Goal: Information Seeking & Learning: Learn about a topic

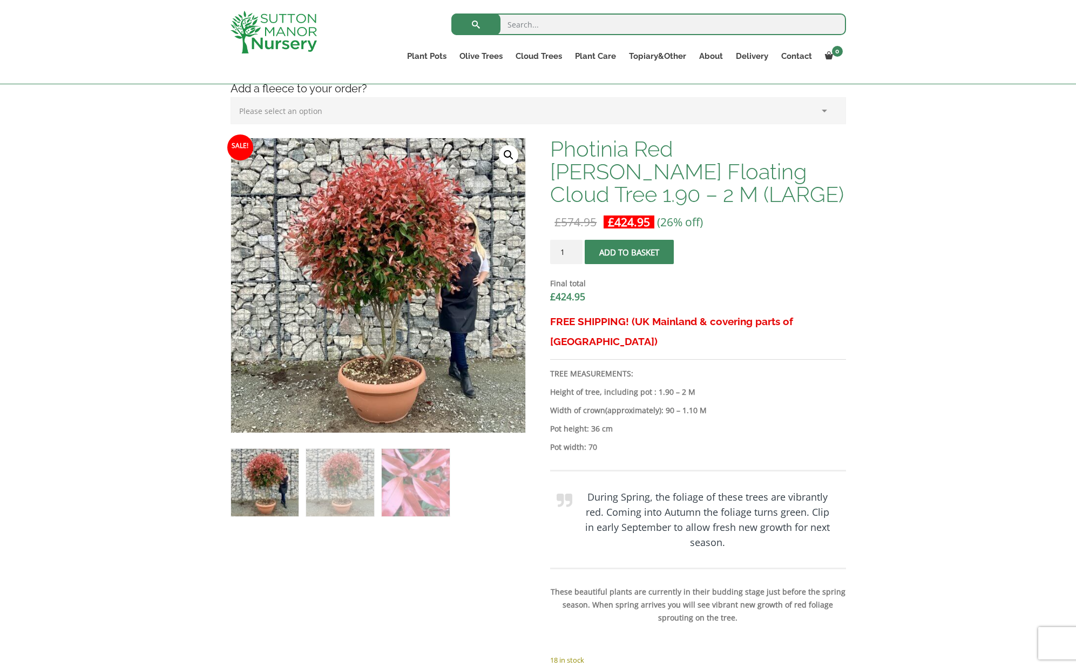
click at [510, 153] on link "🔍" at bounding box center [508, 154] width 19 height 19
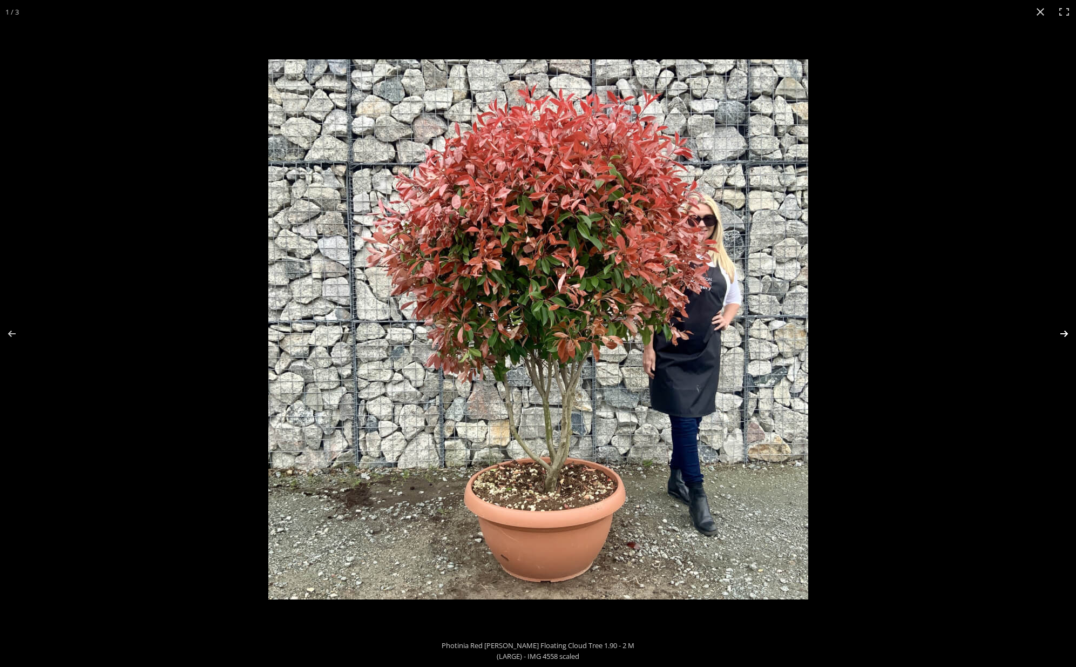
click at [1065, 332] on button "Next (arrow right)" at bounding box center [1057, 334] width 38 height 54
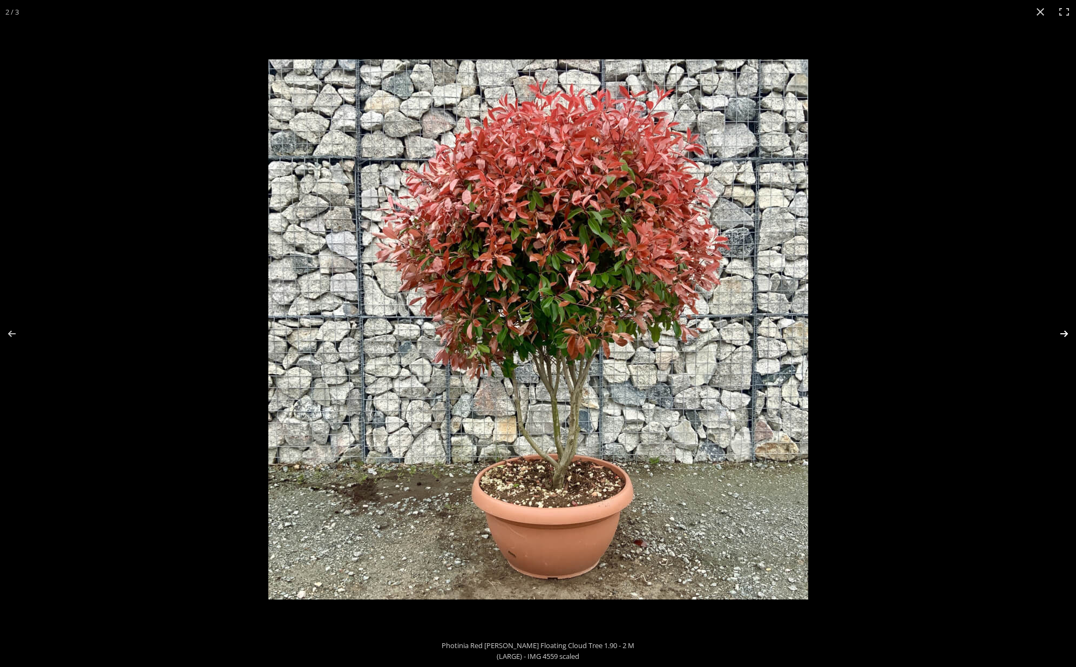
click at [1065, 332] on button "Next (arrow right)" at bounding box center [1057, 334] width 38 height 54
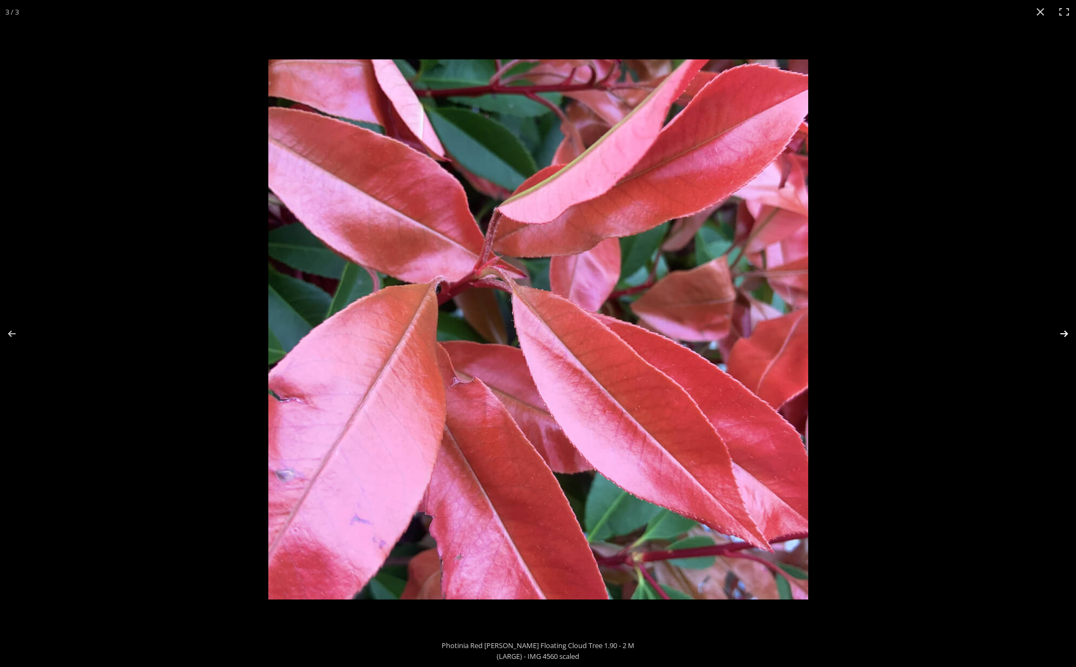
click at [1065, 332] on button "Next (arrow right)" at bounding box center [1057, 334] width 38 height 54
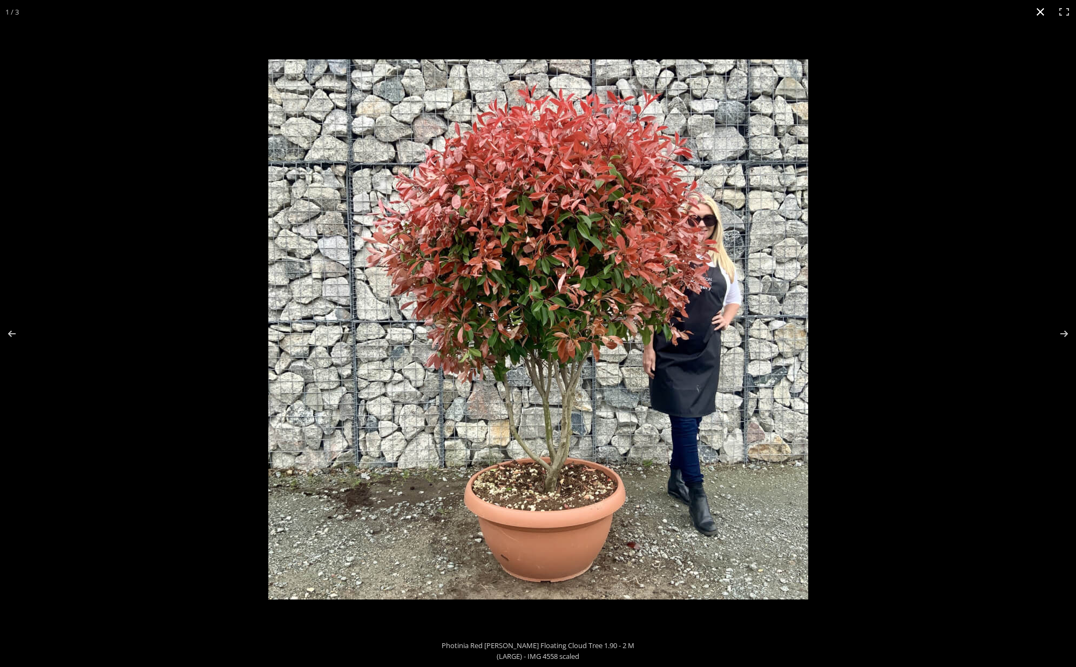
click at [1036, 12] on button "Close (Esc)" at bounding box center [1041, 12] width 24 height 24
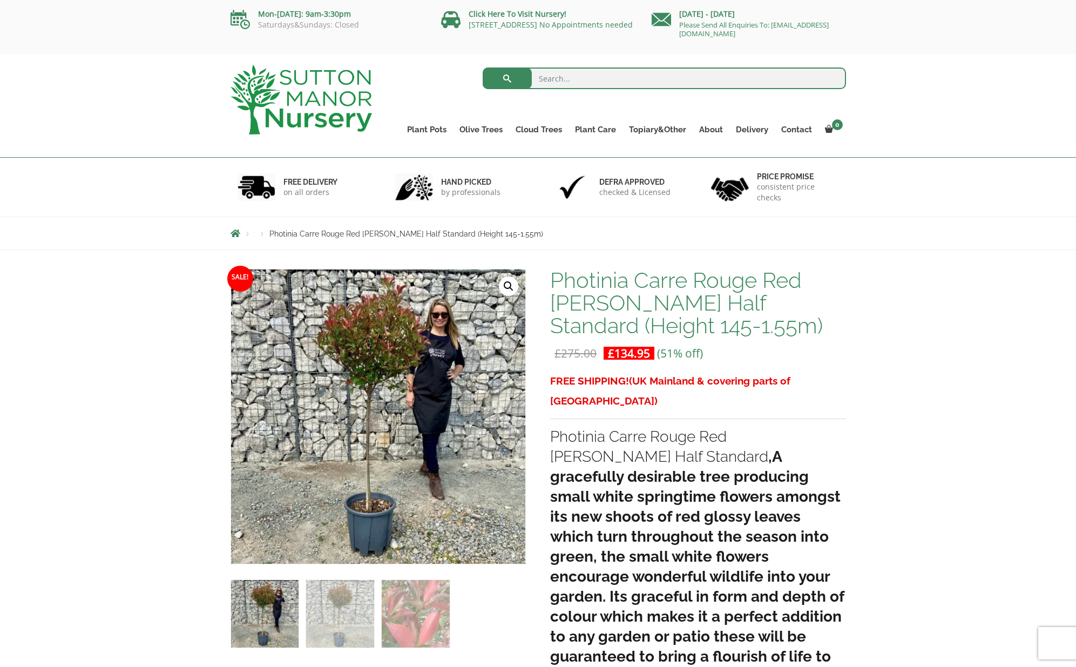
click at [511, 284] on link "🔍" at bounding box center [508, 285] width 19 height 19
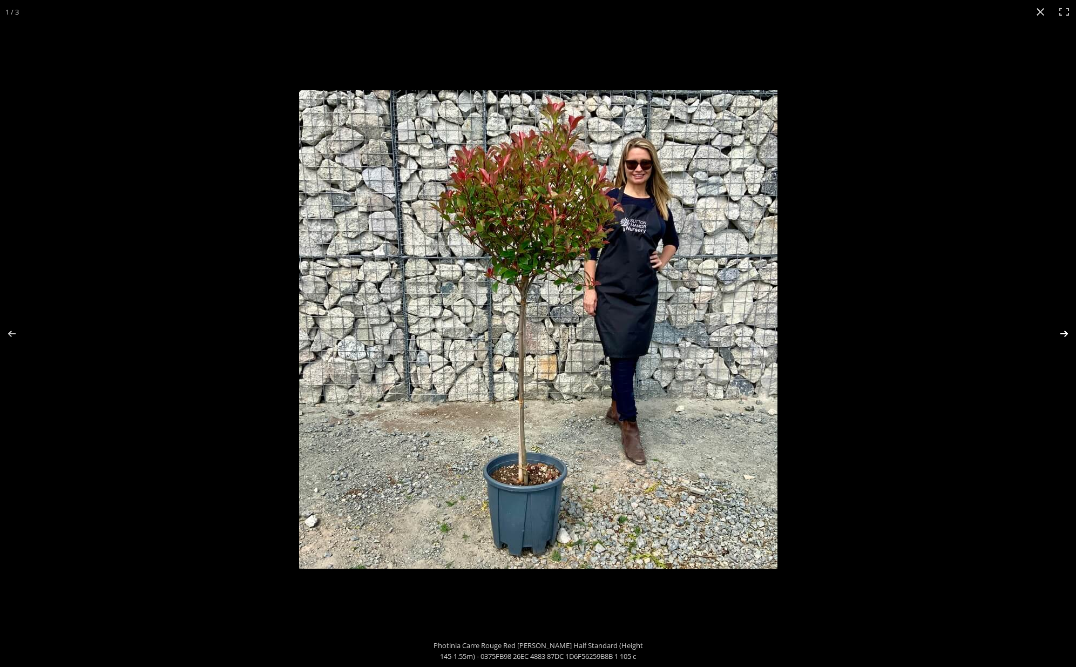
click at [1062, 330] on button "Next (arrow right)" at bounding box center [1057, 334] width 38 height 54
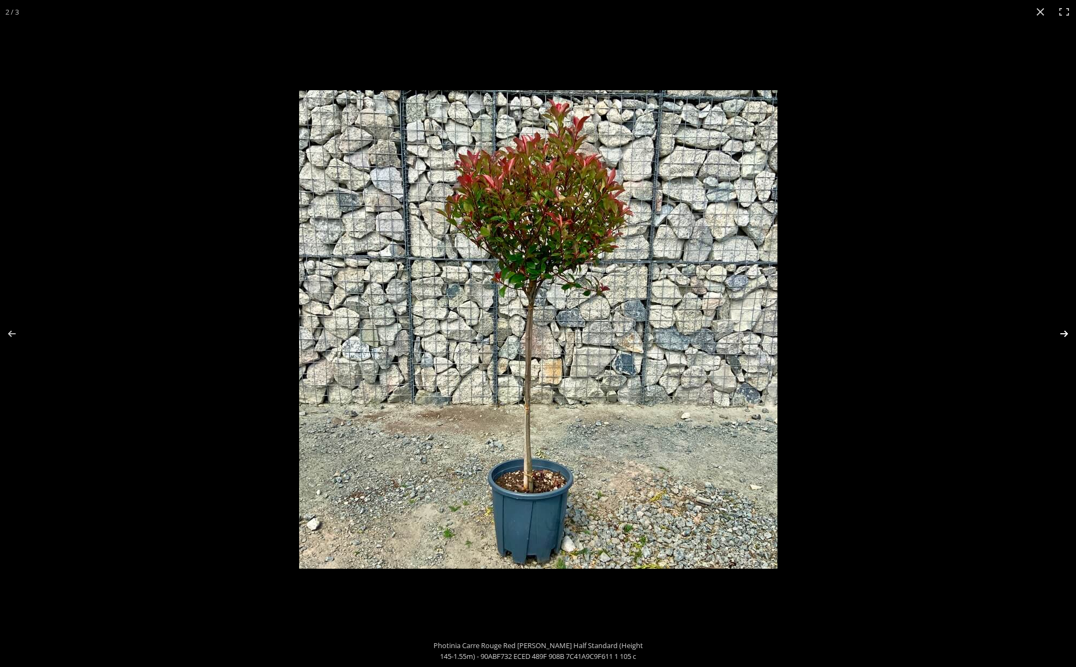
click at [1062, 330] on button "Next (arrow right)" at bounding box center [1057, 334] width 38 height 54
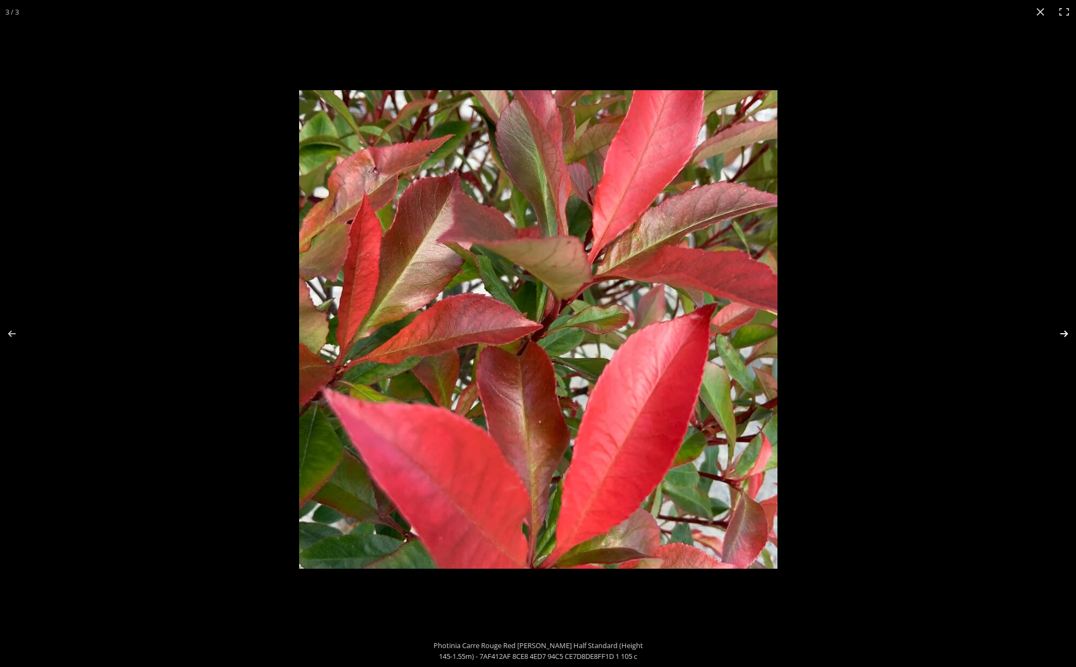
click at [1062, 330] on button "Next (arrow right)" at bounding box center [1057, 334] width 38 height 54
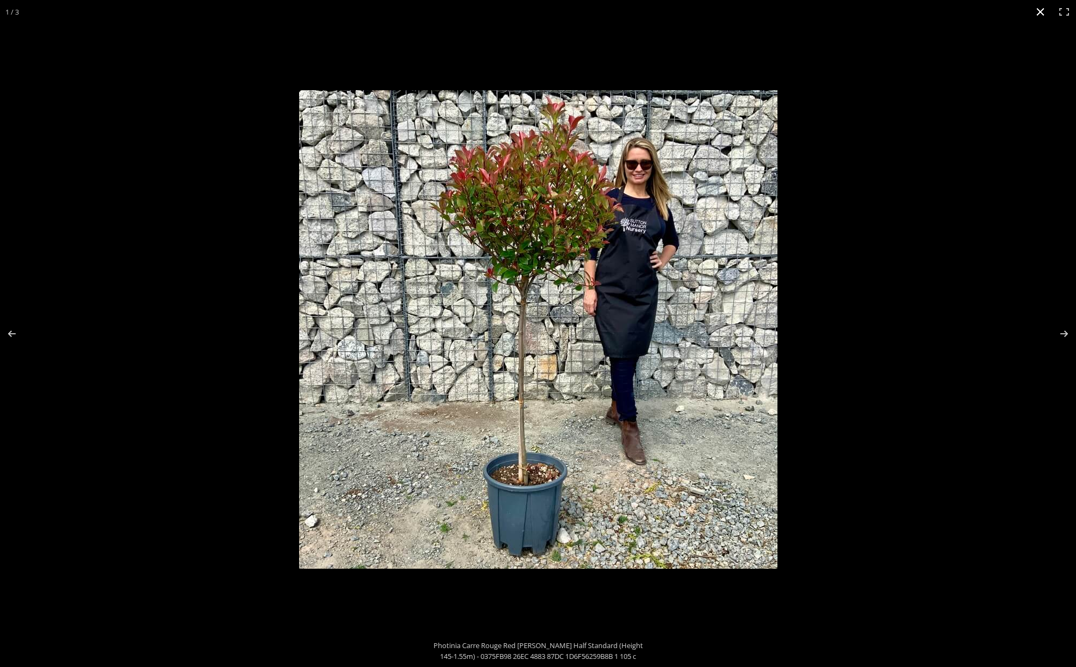
click at [1038, 14] on button "Close (Esc)" at bounding box center [1041, 12] width 24 height 24
